Goal: Information Seeking & Learning: Check status

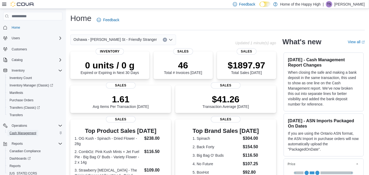
click at [22, 131] on span "Cash Management" at bounding box center [23, 133] width 27 height 4
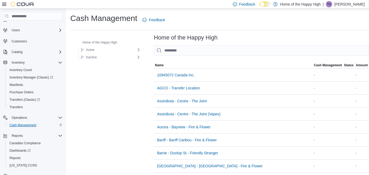
scroll to position [8, 0]
click at [20, 158] on span "Reports" at bounding box center [15, 157] width 11 height 4
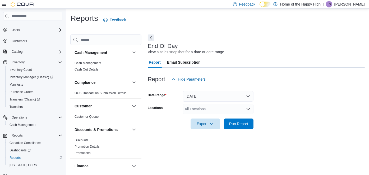
scroll to position [5, 0]
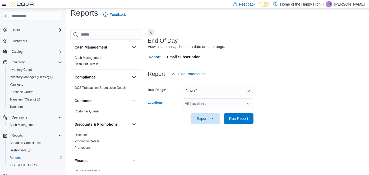
click at [205, 100] on div "All Locations" at bounding box center [218, 103] width 71 height 11
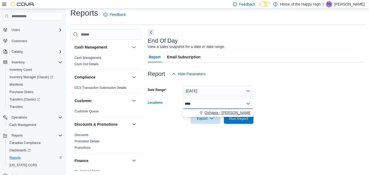
type input "****"
click at [226, 114] on span "Oshawa - [PERSON_NAME] St - Friendly Stranger" at bounding box center [247, 112] width 84 height 5
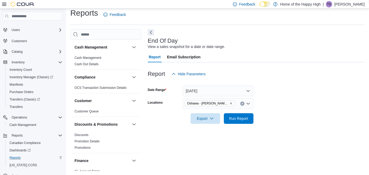
click at [299, 86] on form "Date Range [DATE] Locations [GEOGRAPHIC_DATA] - [PERSON_NAME] St - Friendly Str…" at bounding box center [256, 101] width 217 height 44
click at [246, 124] on div at bounding box center [256, 127] width 217 height 6
click at [234, 111] on div at bounding box center [256, 111] width 217 height 4
click at [235, 114] on span "Run Report" at bounding box center [238, 118] width 23 height 11
